Goal: Task Accomplishment & Management: Manage account settings

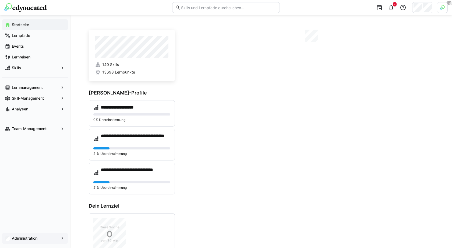
click at [0, 0] on app-navigation-label "Administration" at bounding box center [0, 0] width 0 height 0
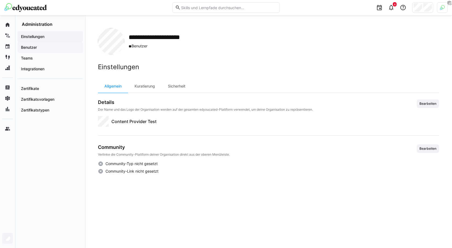
click at [59, 48] on span "Benutzer" at bounding box center [50, 47] width 60 height 5
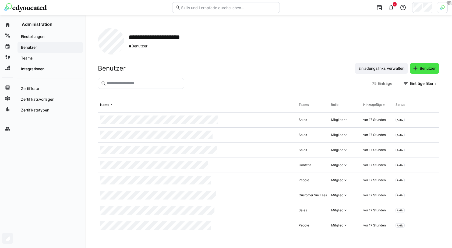
click at [426, 66] on span "Benutzer" at bounding box center [427, 68] width 17 height 5
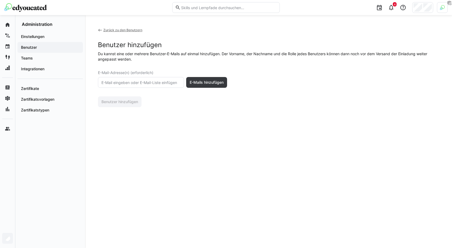
click at [137, 83] on input "text" at bounding box center [141, 82] width 80 height 5
paste input "[EMAIL_ADDRESS][PERSON_NAME][DOMAIN_NAME]"
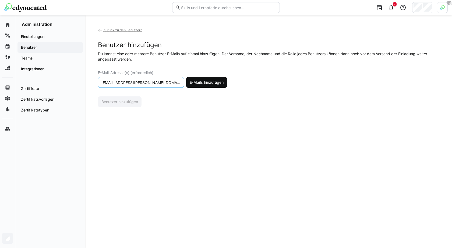
type input "[EMAIL_ADDRESS][PERSON_NAME][DOMAIN_NAME]"
click at [212, 83] on span "E-Mails hinzufügen" at bounding box center [207, 82] width 36 height 5
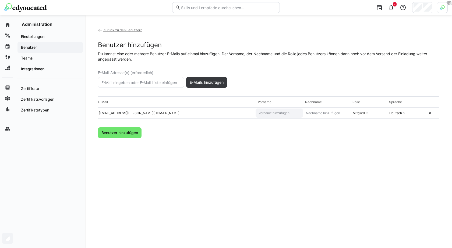
click at [282, 112] on input "text" at bounding box center [279, 113] width 43 height 4
type input "Tabea"
type input "[PERSON_NAME]"
click at [365, 115] on div "Mitglied" at bounding box center [360, 112] width 21 height 9
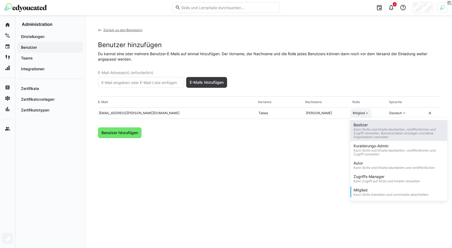
click at [366, 127] on div "Besitzer" at bounding box center [398, 124] width 90 height 5
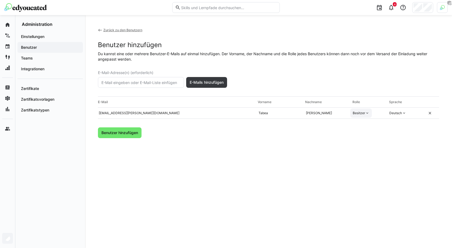
click at [365, 115] on div "Besitzer" at bounding box center [361, 112] width 22 height 9
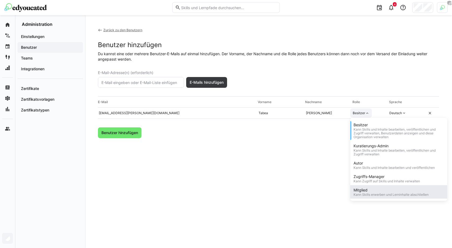
click at [370, 190] on div "Mitglied" at bounding box center [390, 189] width 75 height 5
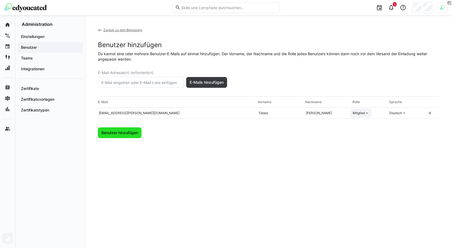
click at [113, 133] on span "Benutzer hinzufügen" at bounding box center [120, 132] width 38 height 5
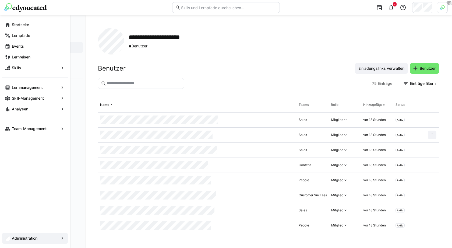
click at [32, 232] on div "Administration" at bounding box center [35, 237] width 70 height 19
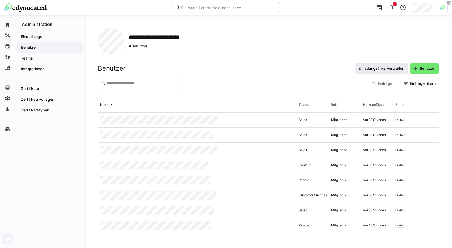
click at [380, 68] on span "Einladungslinks verwalten" at bounding box center [381, 68] width 48 height 5
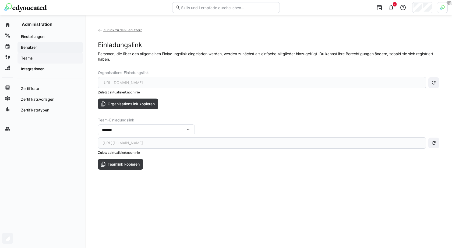
click at [43, 58] on span "Teams" at bounding box center [50, 57] width 60 height 5
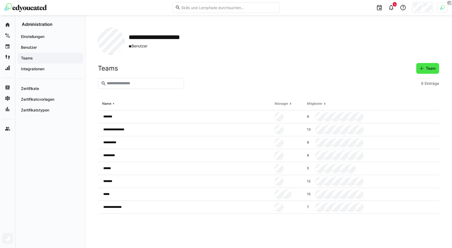
click at [436, 69] on span "Team" at bounding box center [430, 68] width 11 height 5
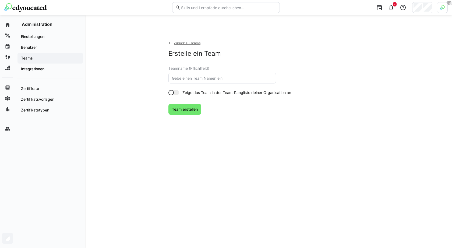
click at [215, 78] on input "text" at bounding box center [222, 78] width 102 height 5
type input "Tester"
click at [185, 105] on span "Team erstellen" at bounding box center [184, 109] width 33 height 11
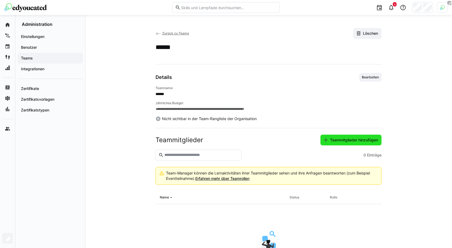
click at [329, 143] on span "Teammitglieder hinzufügen" at bounding box center [350, 139] width 61 height 11
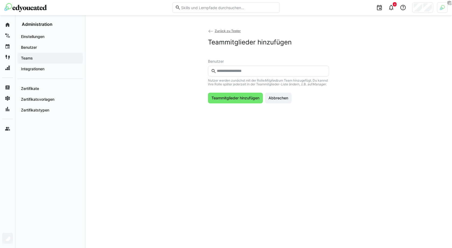
click at [255, 71] on input "text" at bounding box center [271, 71] width 110 height 5
click at [210, 32] on eds-icon at bounding box center [210, 31] width 5 height 5
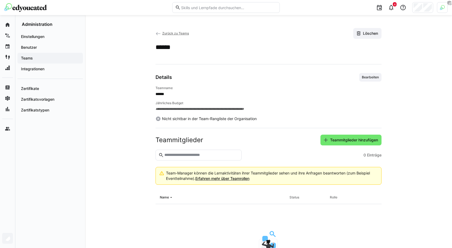
click at [158, 34] on eds-icon at bounding box center [157, 33] width 5 height 5
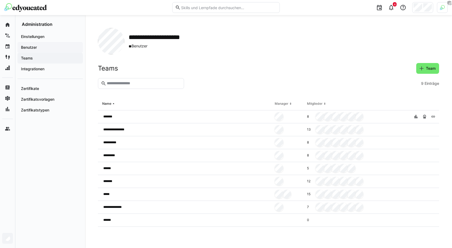
click at [56, 46] on span "Benutzer" at bounding box center [50, 47] width 60 height 5
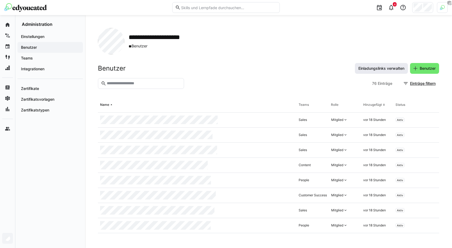
click at [374, 66] on span "Einladungslinks verwalten" at bounding box center [381, 68] width 48 height 5
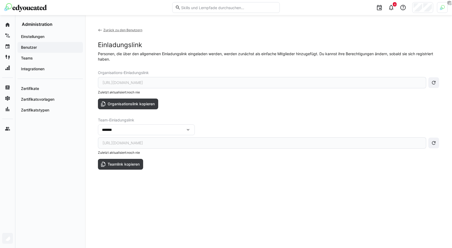
click at [172, 131] on div "*******" at bounding box center [143, 129] width 83 height 5
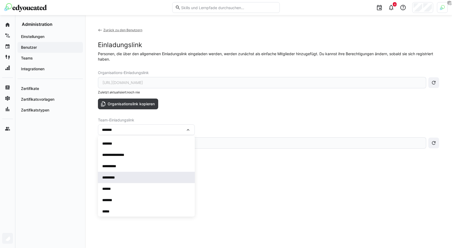
scroll to position [25, 0]
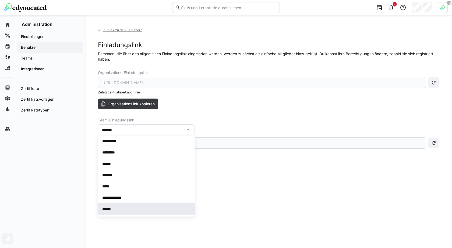
click at [143, 207] on div "******" at bounding box center [145, 208] width 86 height 5
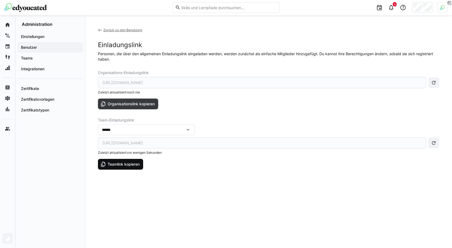
click at [128, 165] on span "Teamlink kopieren" at bounding box center [124, 163] width 34 height 5
click at [216, 191] on div "Zurück zu den Benutzern Einladungslink Personen, die über den allgemeinen Einla…" at bounding box center [268, 131] width 341 height 207
